Goal: Navigation & Orientation: Find specific page/section

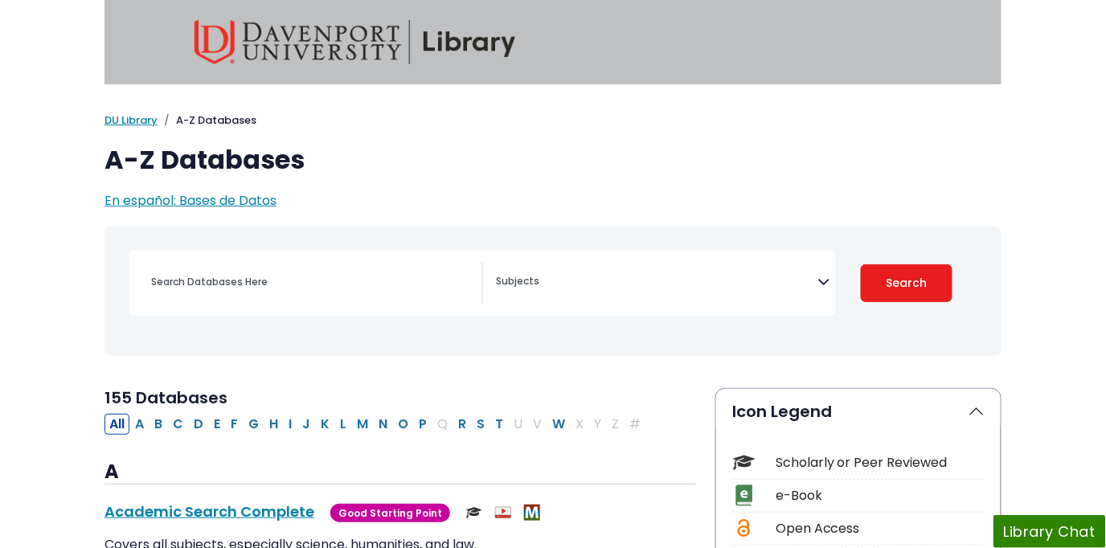
scroll to position [89, 0]
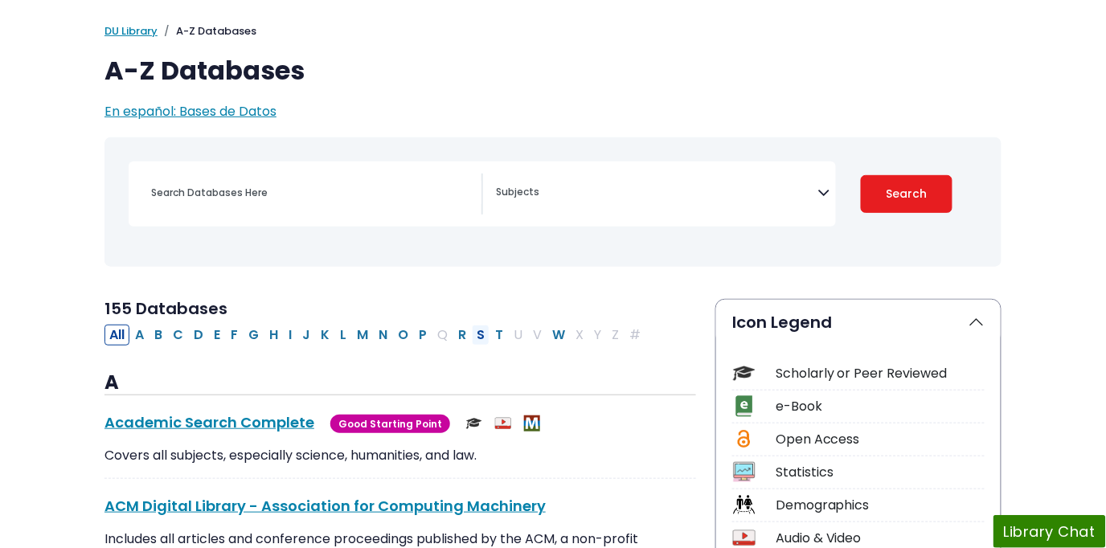
click at [482, 336] on button "S" at bounding box center [481, 335] width 18 height 21
select select "Database Subject Filter"
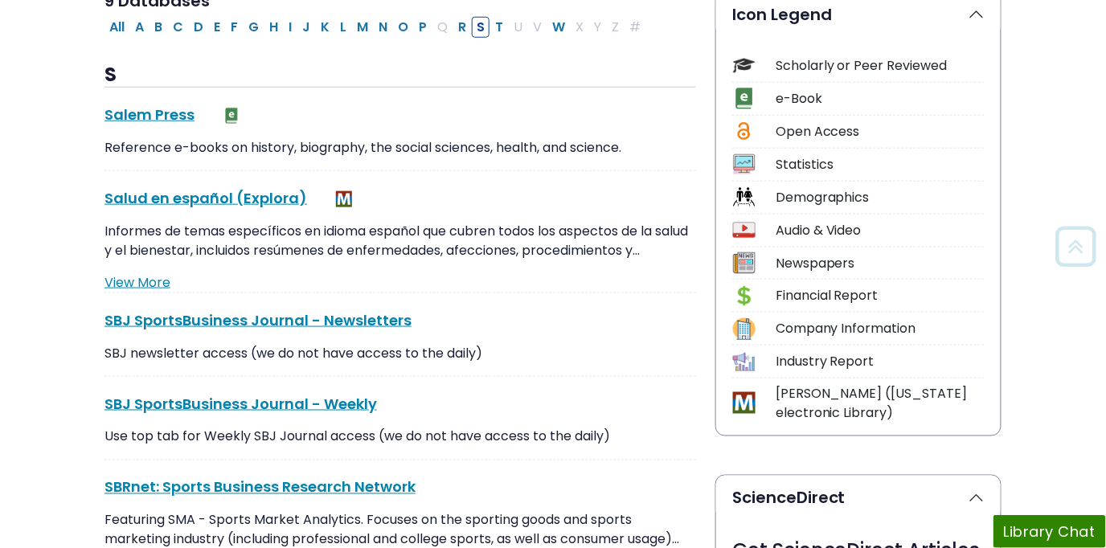
scroll to position [446, 0]
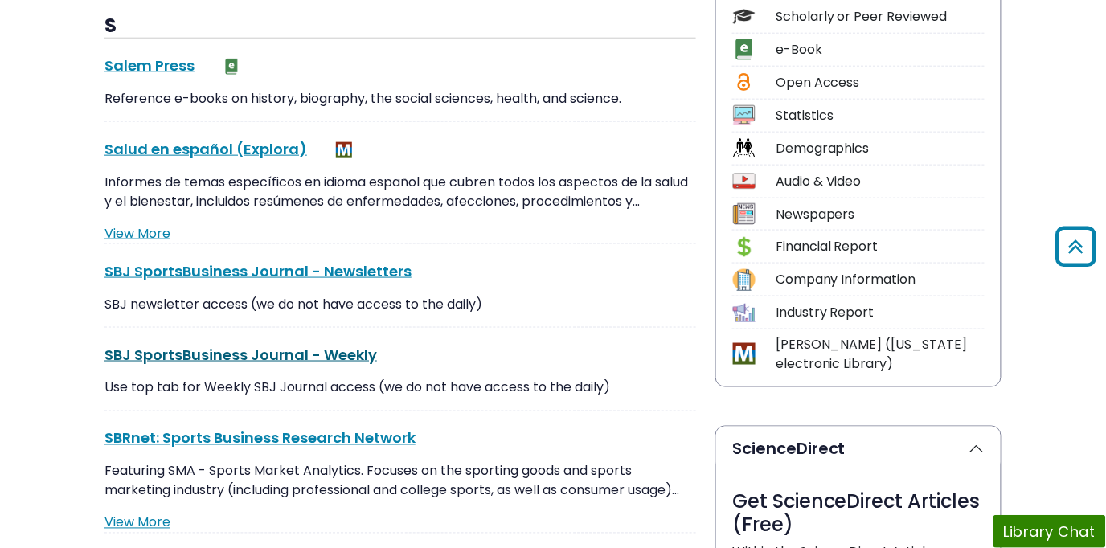
click at [282, 357] on link "SBJ SportsBusiness Journal - Weekly This link opens in a new window" at bounding box center [240, 355] width 272 height 20
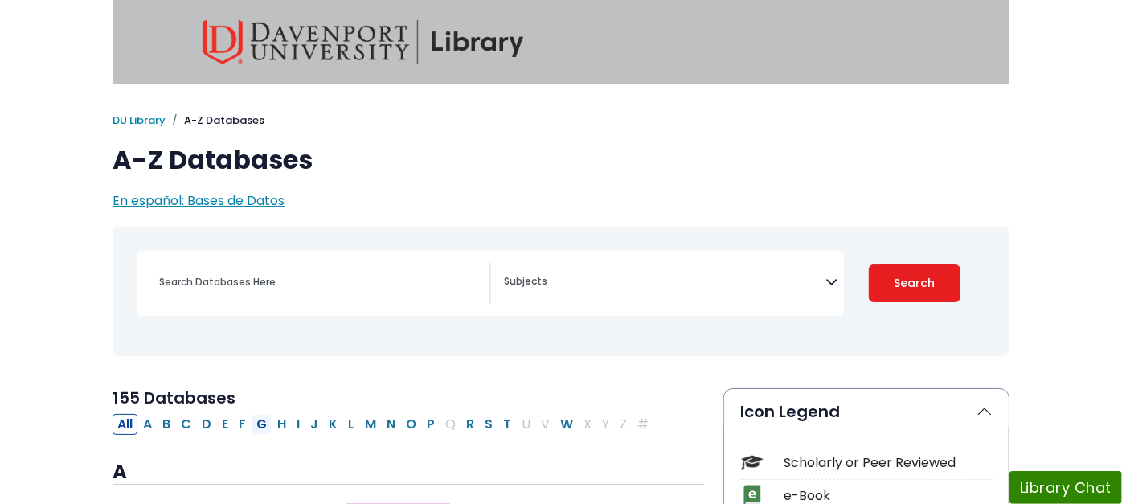
click at [252, 424] on button "G" at bounding box center [262, 424] width 20 height 21
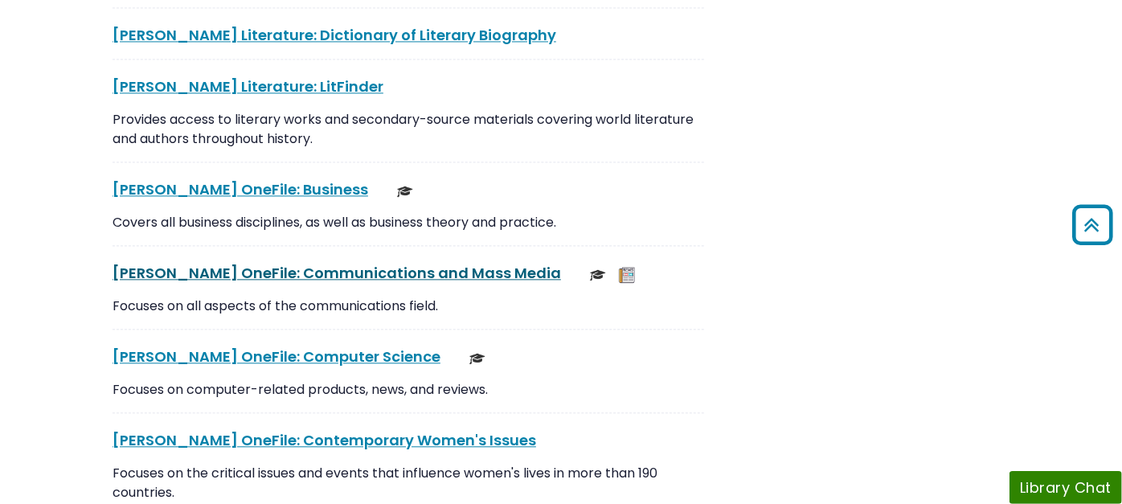
scroll to position [2142, 0]
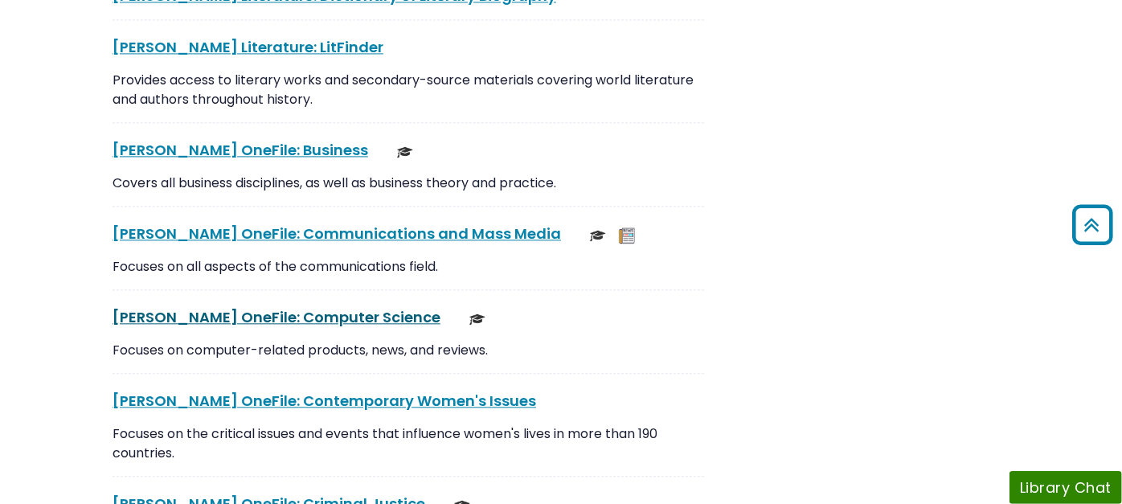
click at [211, 307] on link "[PERSON_NAME] OneFile: Computer Science This link opens in a new window" at bounding box center [277, 317] width 328 height 20
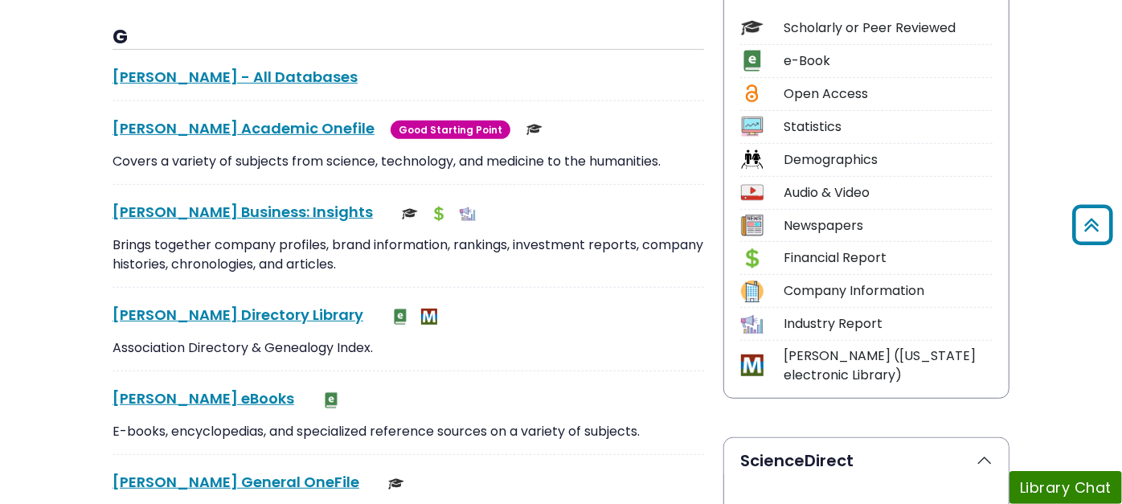
scroll to position [0, 0]
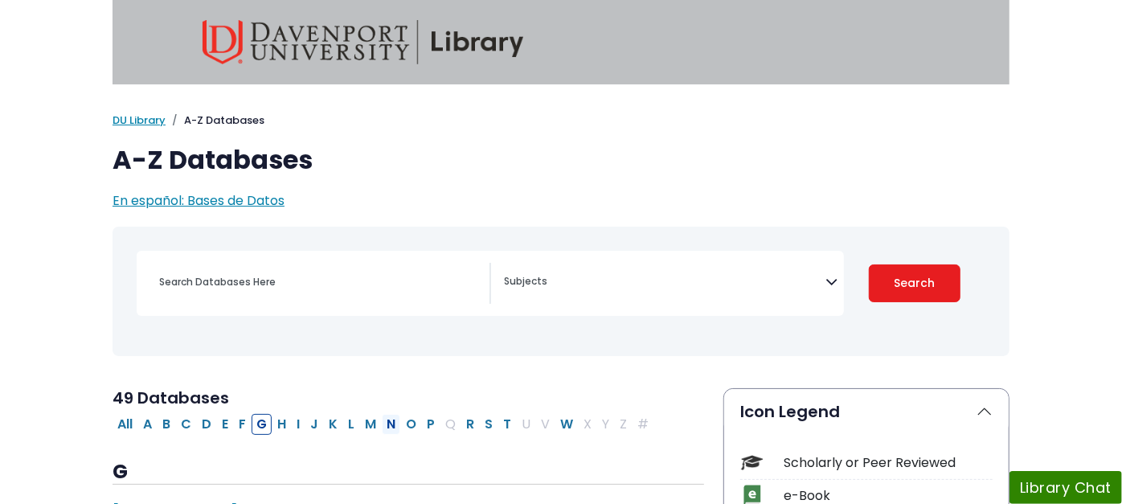
click at [382, 419] on button "N" at bounding box center [391, 424] width 18 height 21
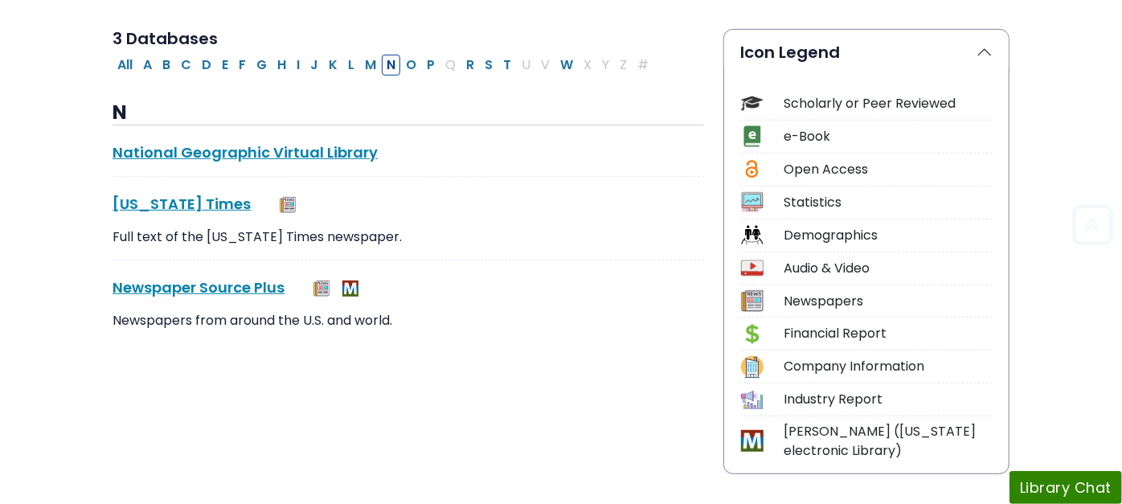
scroll to position [446, 0]
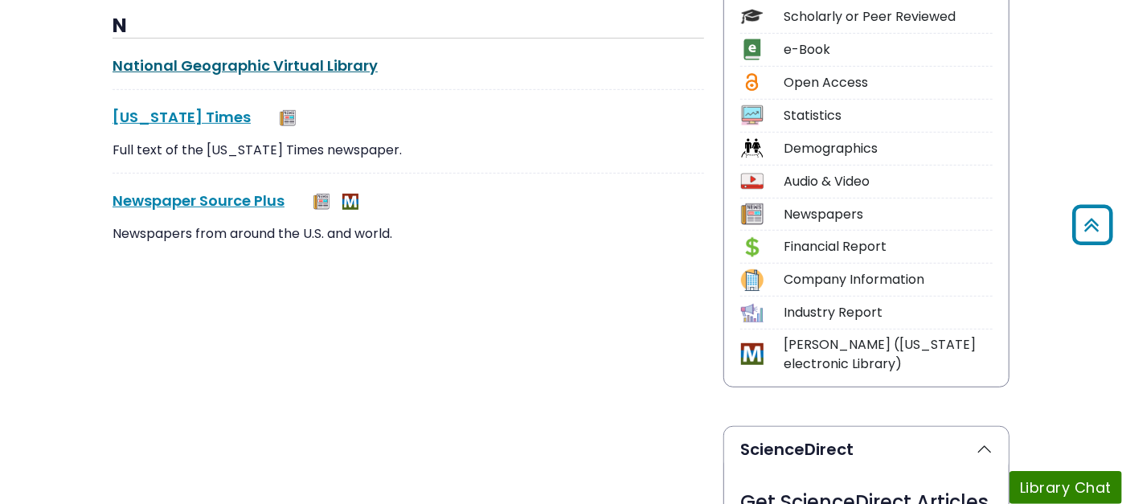
click at [202, 57] on link "National Geographic Virtual Library This link opens in a new window" at bounding box center [245, 65] width 265 height 20
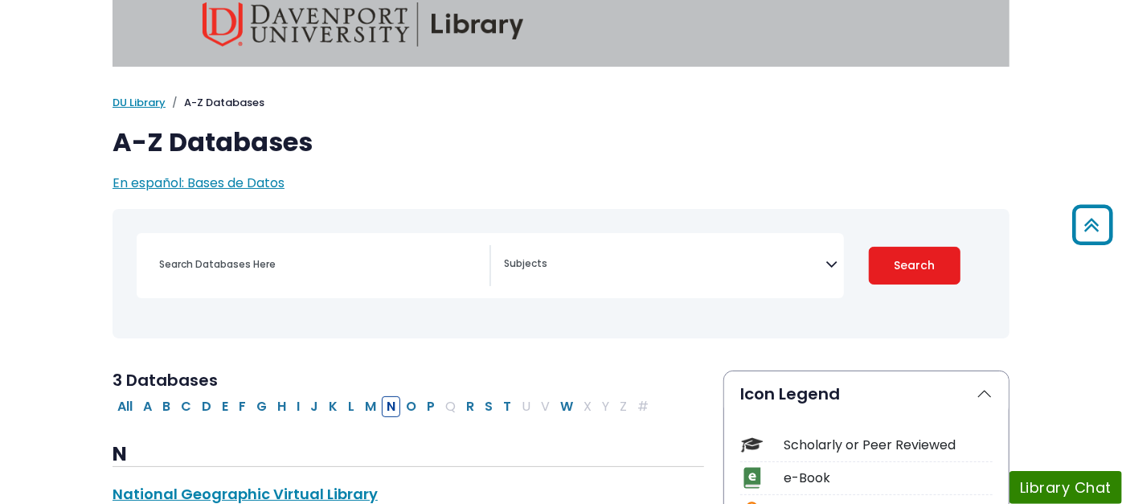
scroll to position [0, 0]
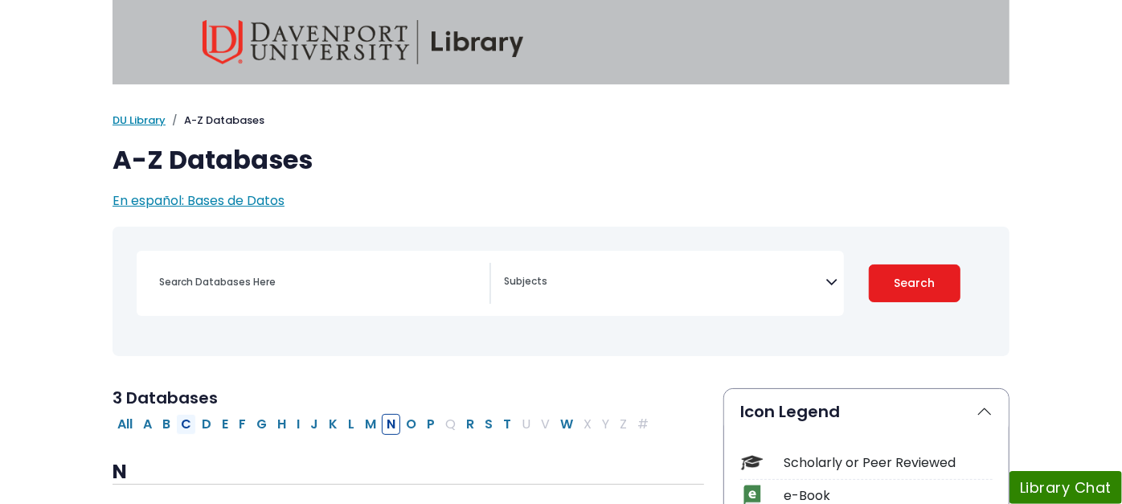
click at [176, 422] on button "C" at bounding box center [186, 424] width 20 height 21
click at [305, 419] on button "J" at bounding box center [314, 424] width 18 height 21
select select "Database Subject Filter"
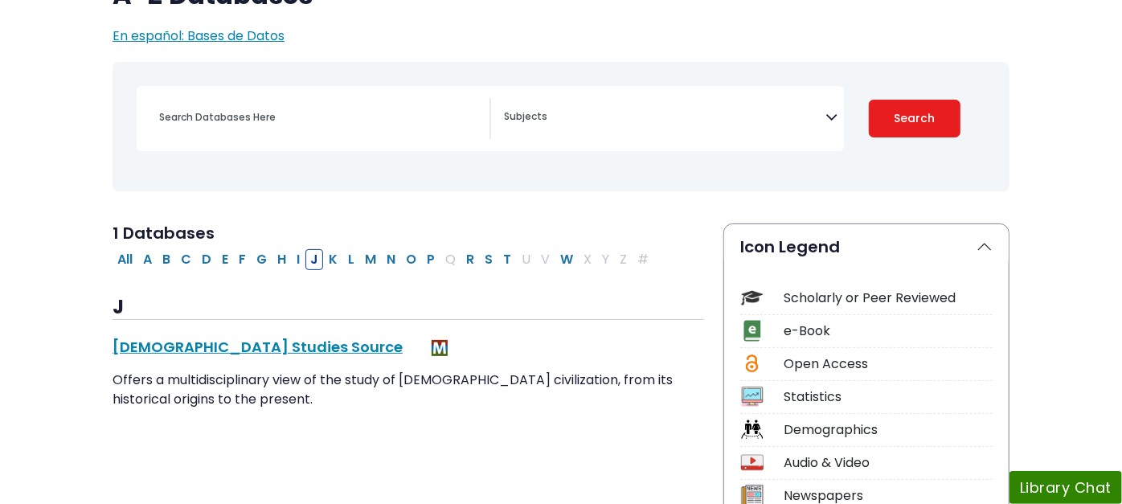
scroll to position [178, 0]
